Goal: Task Accomplishment & Management: Complete application form

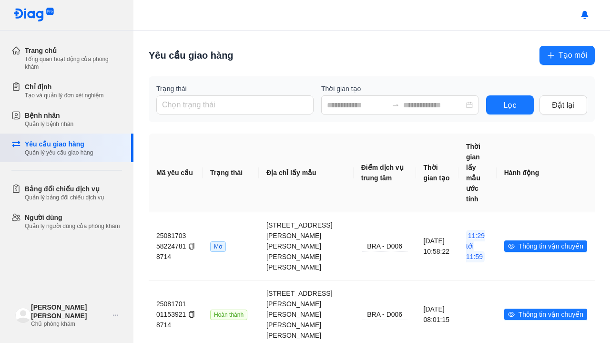
click at [80, 141] on div "Yêu cầu giao hàng" at bounding box center [59, 144] width 68 height 10
click at [34, 147] on div "Yêu cầu giao hàng" at bounding box center [59, 144] width 68 height 10
click at [561, 59] on span "Tạo mới" at bounding box center [573, 55] width 29 height 12
click at [562, 52] on span "Tạo mới" at bounding box center [573, 55] width 29 height 12
click at [566, 55] on span "Tạo mới" at bounding box center [573, 55] width 29 height 12
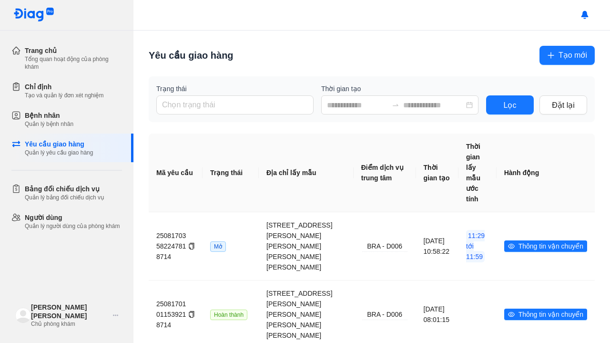
click at [559, 54] on span "Tạo mới" at bounding box center [573, 55] width 29 height 12
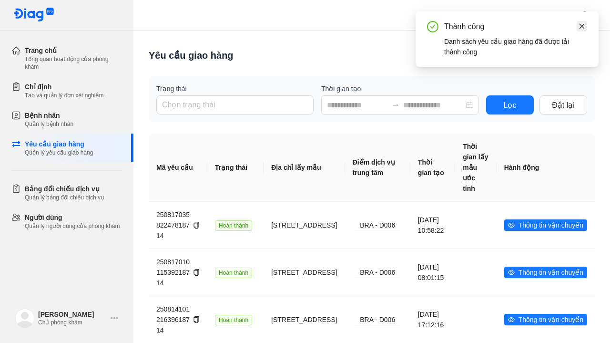
click at [580, 28] on icon "close" at bounding box center [582, 26] width 7 height 7
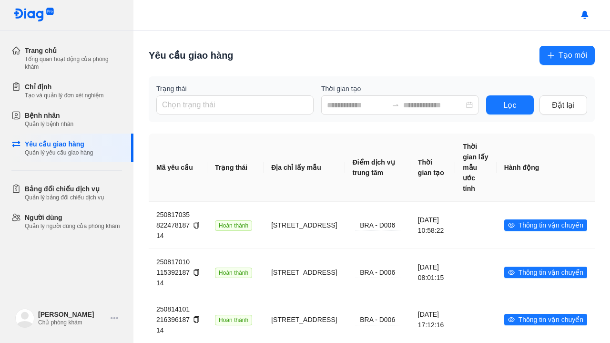
click at [566, 59] on span "Tạo mới" at bounding box center [573, 55] width 29 height 12
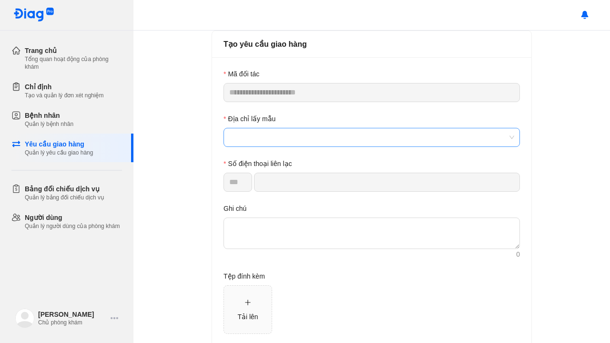
click at [282, 136] on span at bounding box center [371, 137] width 285 height 18
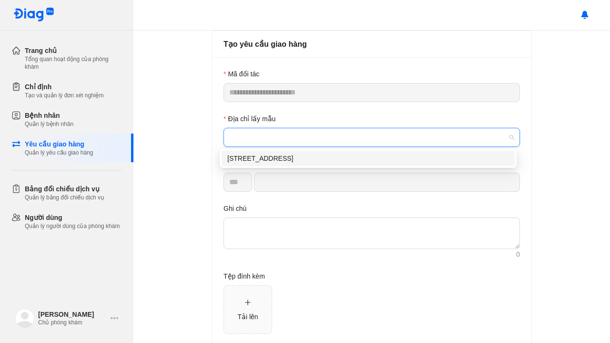
click at [275, 163] on div "[STREET_ADDRESS]" at bounding box center [368, 158] width 282 height 10
type input "*********"
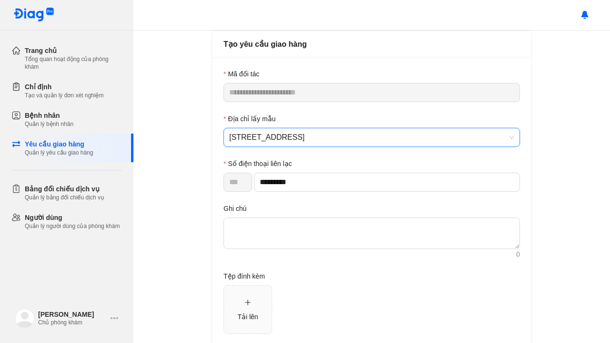
scroll to position [48, 0]
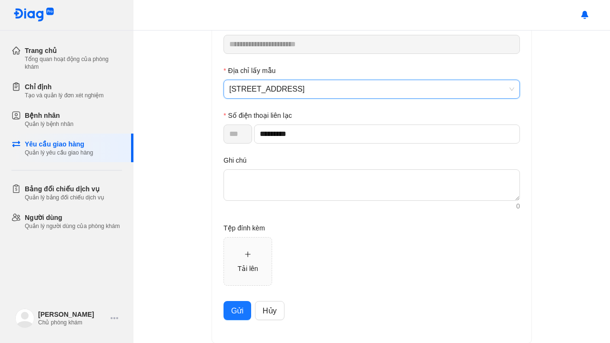
click at [231, 311] on span "Gửi" at bounding box center [237, 311] width 12 height 12
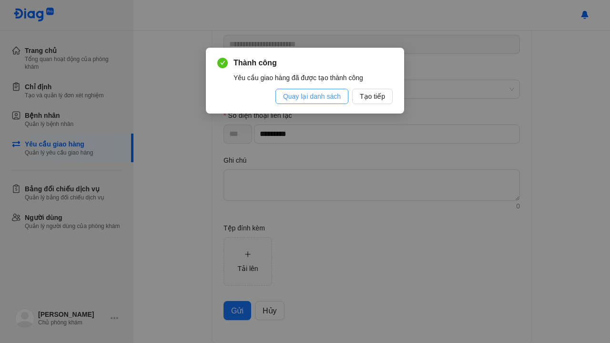
click at [320, 93] on span "Quay lại danh sách" at bounding box center [312, 96] width 58 height 10
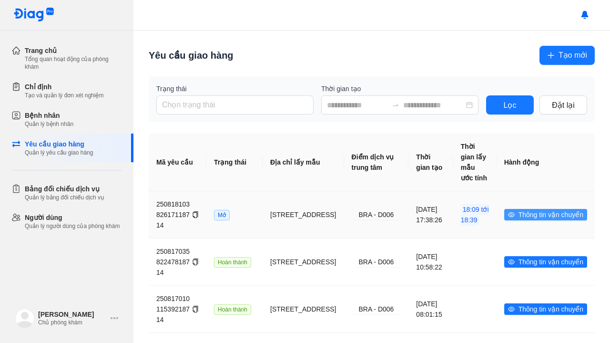
click at [537, 212] on span "Thông tin vận chuyển" at bounding box center [551, 214] width 65 height 10
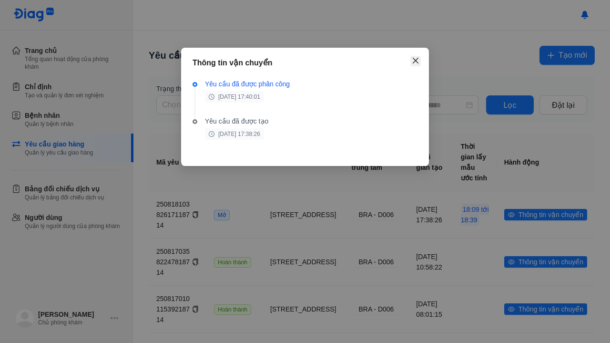
click at [416, 63] on icon "close" at bounding box center [416, 61] width 8 height 8
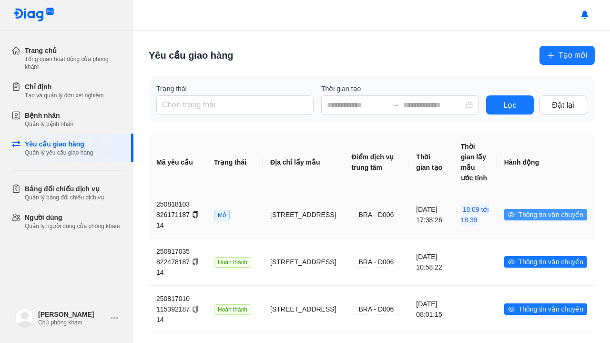
click at [519, 213] on span "Thông tin vận chuyển" at bounding box center [551, 214] width 65 height 10
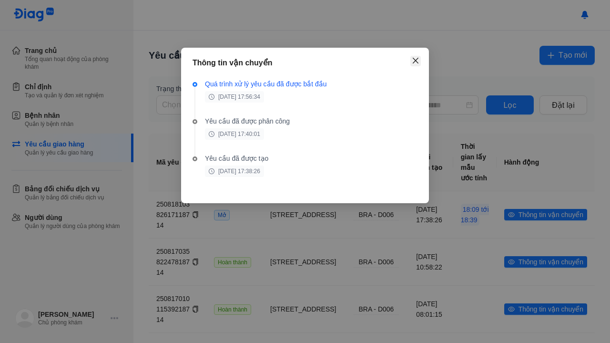
click at [416, 62] on icon "close" at bounding box center [416, 61] width 8 height 8
